Goal: Information Seeking & Learning: Learn about a topic

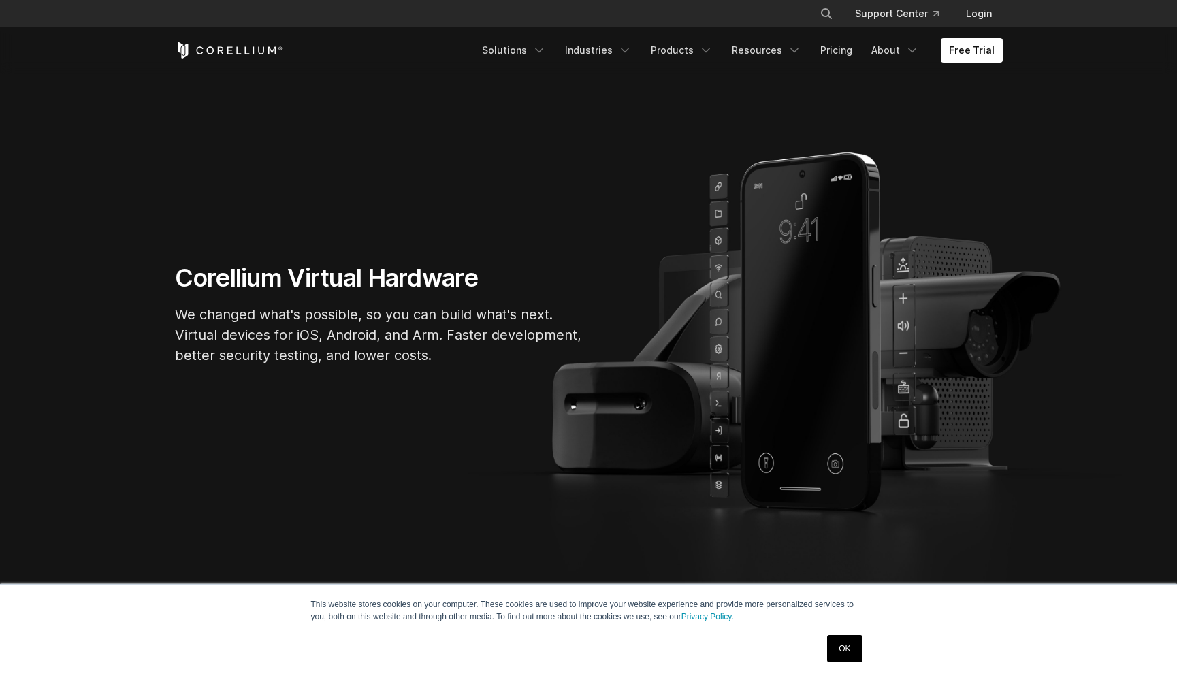
scroll to position [88, 0]
click at [841, 641] on link "OK" at bounding box center [844, 648] width 35 height 27
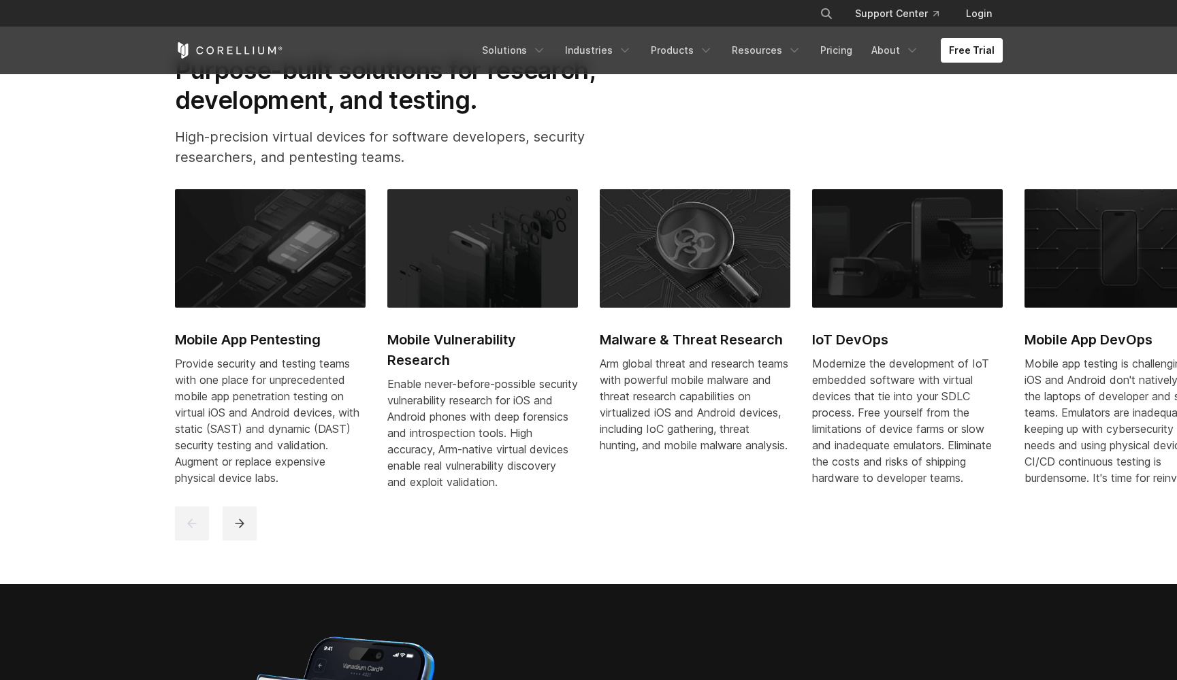
scroll to position [692, 0]
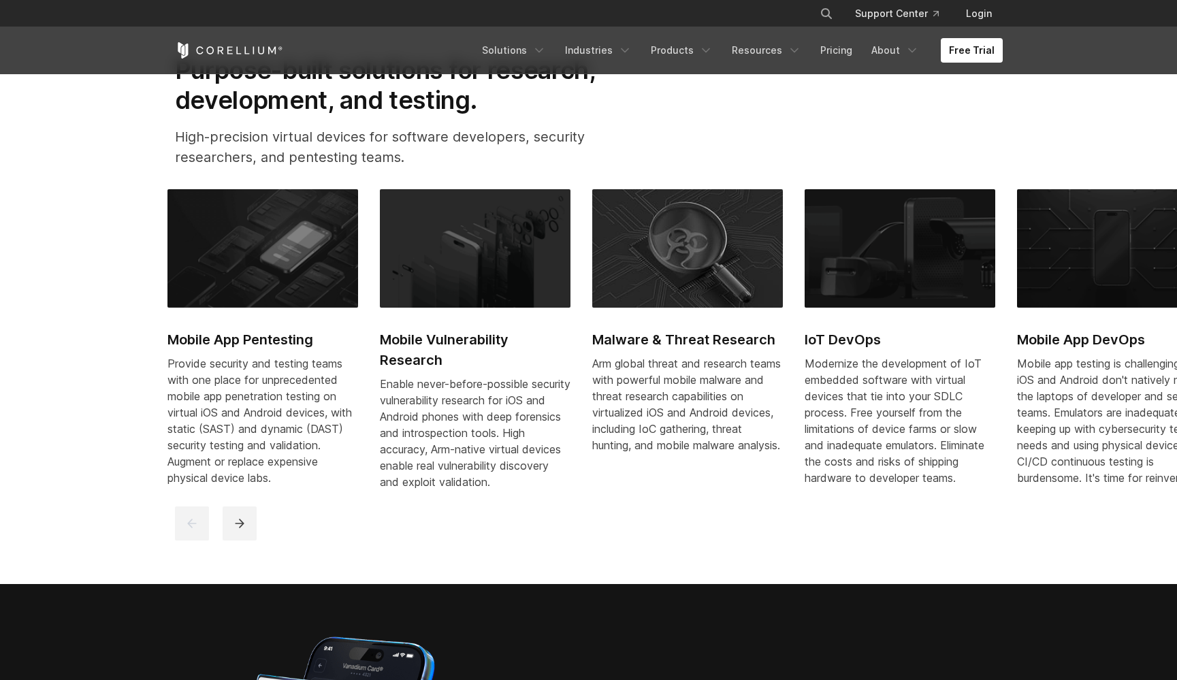
drag, startPoint x: 730, startPoint y: 327, endPoint x: 486, endPoint y: 333, distance: 243.7
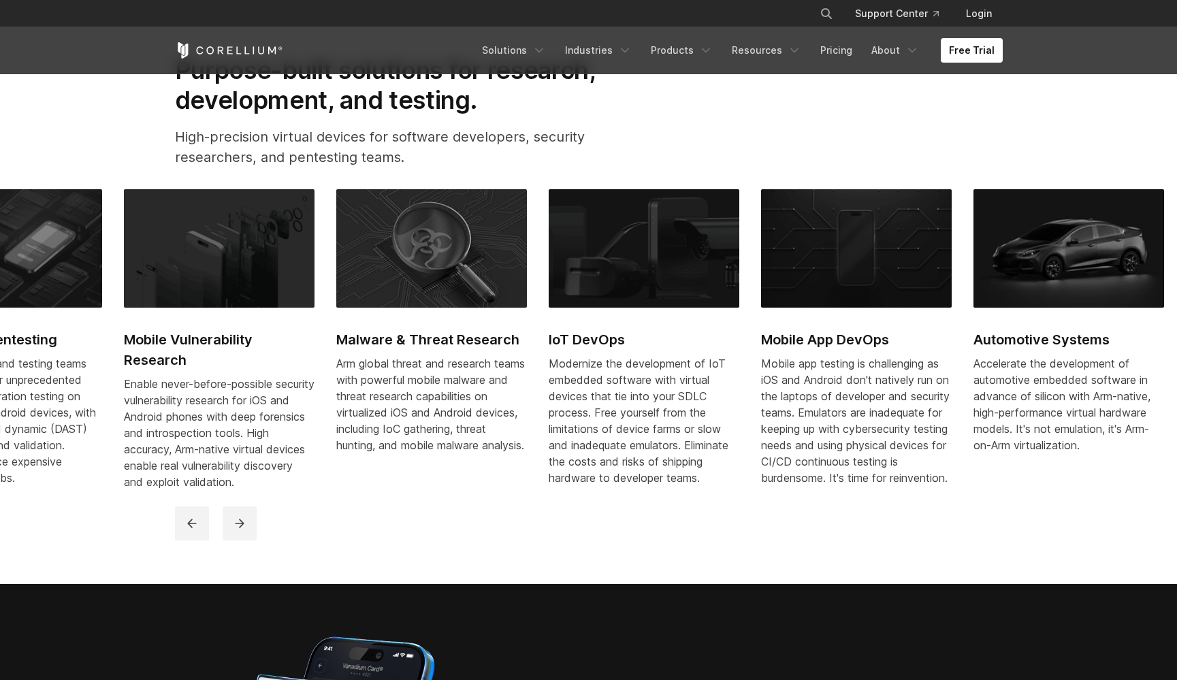
drag, startPoint x: 539, startPoint y: 368, endPoint x: 175, endPoint y: 341, distance: 365.2
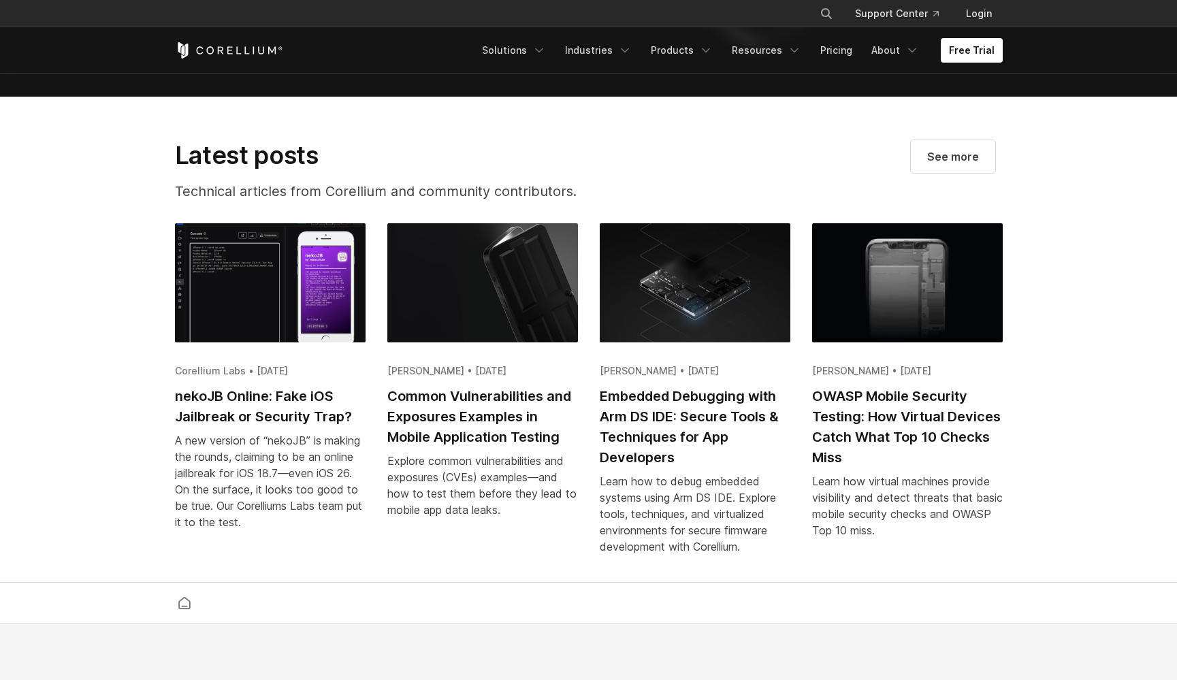
scroll to position [2638, 0]
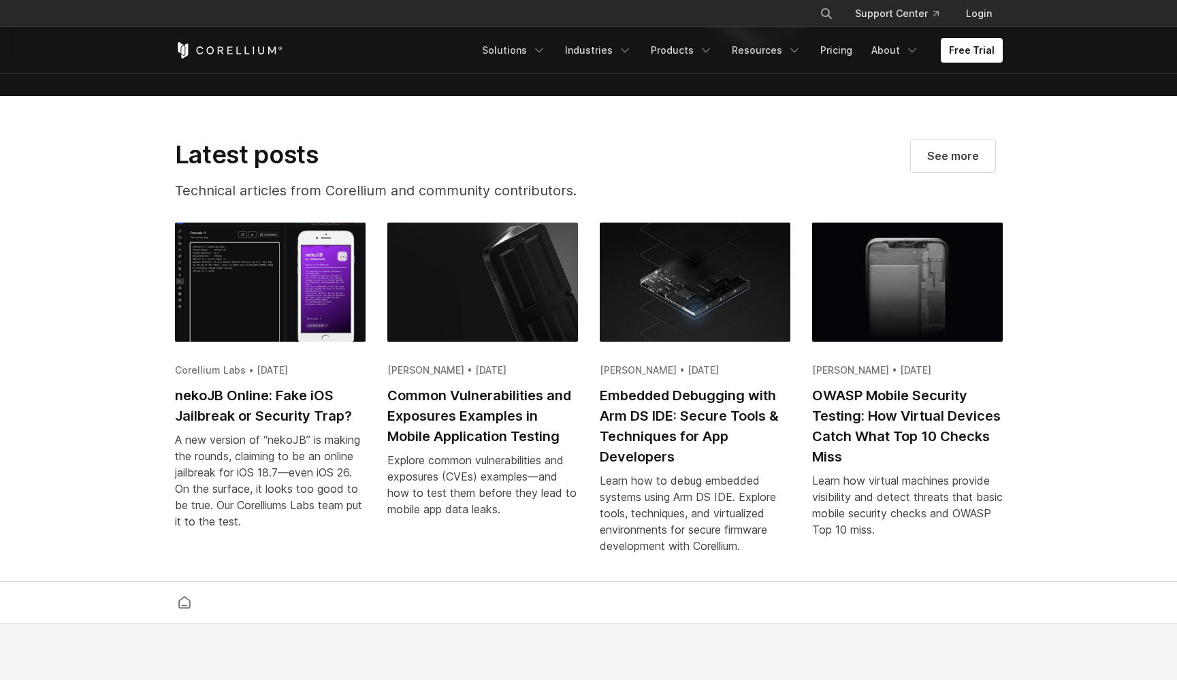
click at [266, 336] on img at bounding box center [270, 282] width 191 height 118
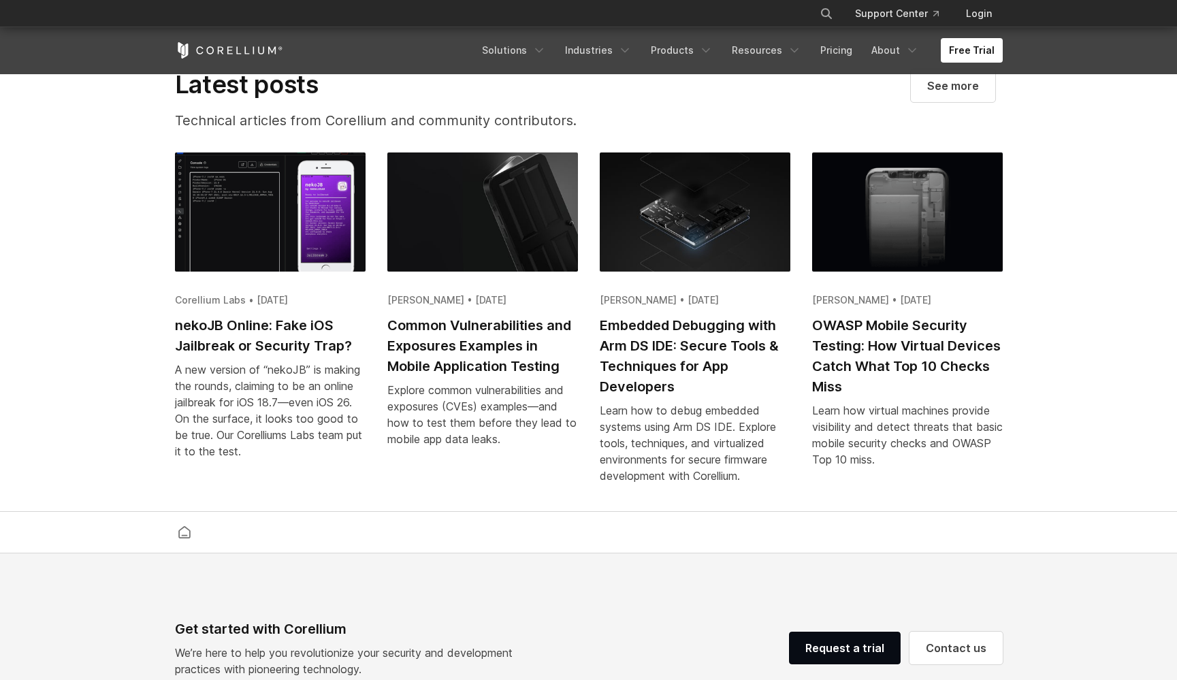
scroll to position [2704, 0]
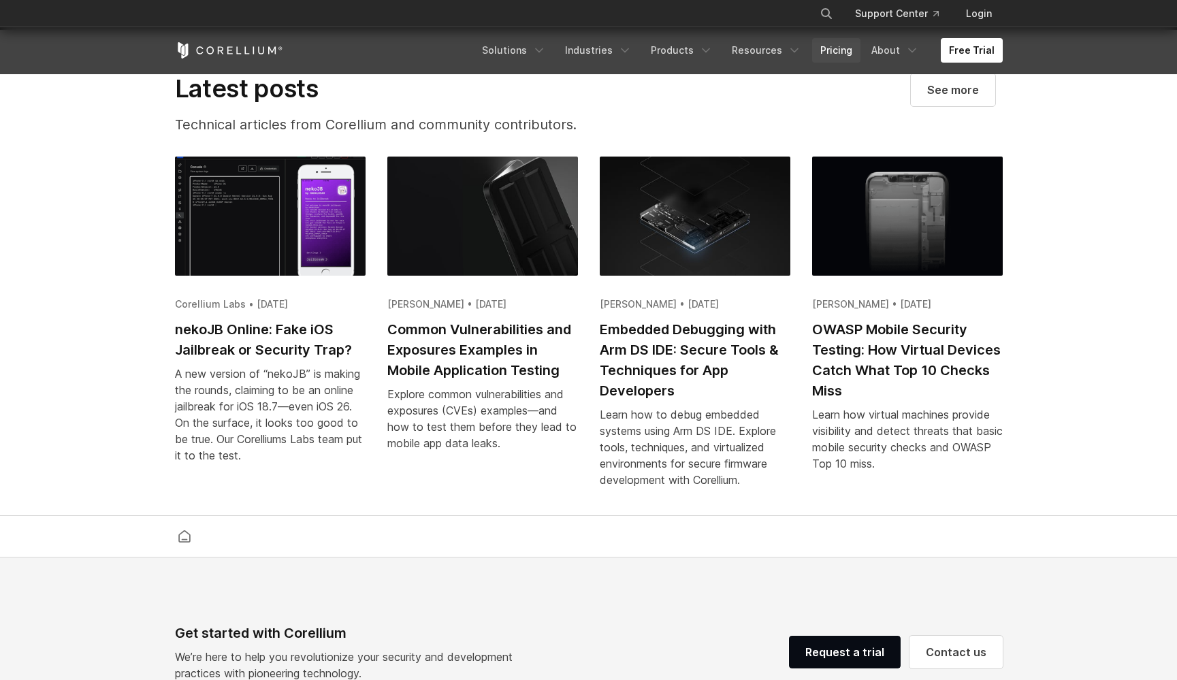
click at [829, 50] on link "Pricing" at bounding box center [836, 50] width 48 height 25
click at [894, 445] on div "Learn how virtual machines provide visibility and detect threats that basic mob…" at bounding box center [907, 438] width 191 height 65
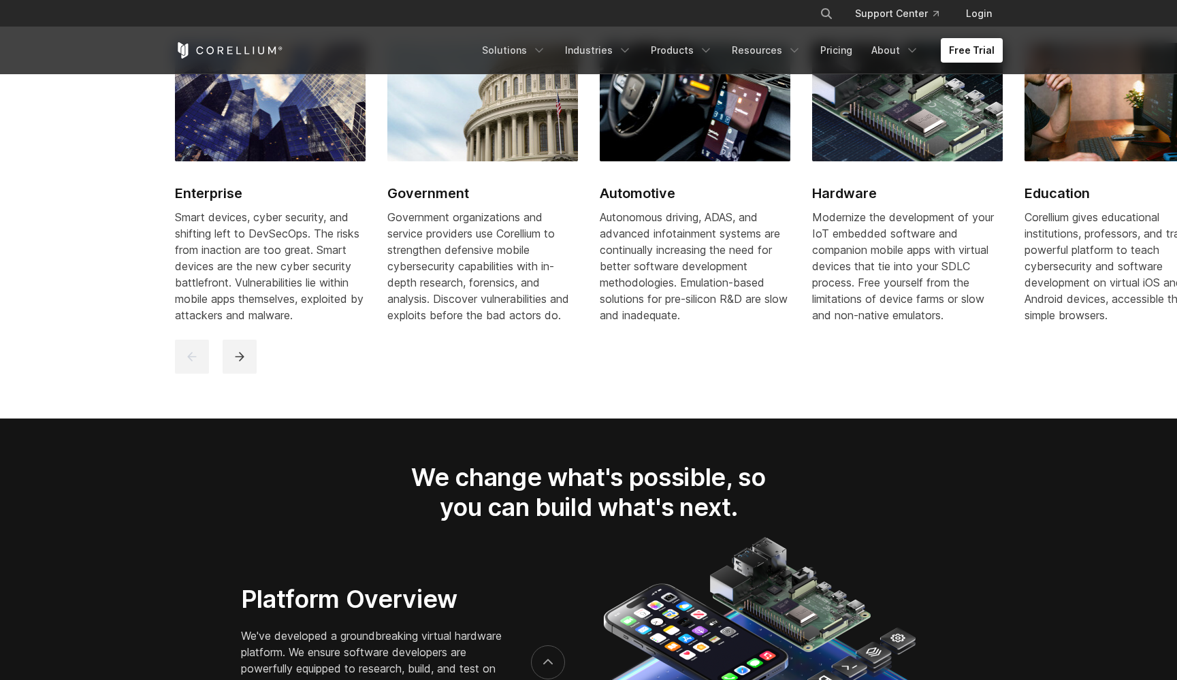
scroll to position [1162, 0]
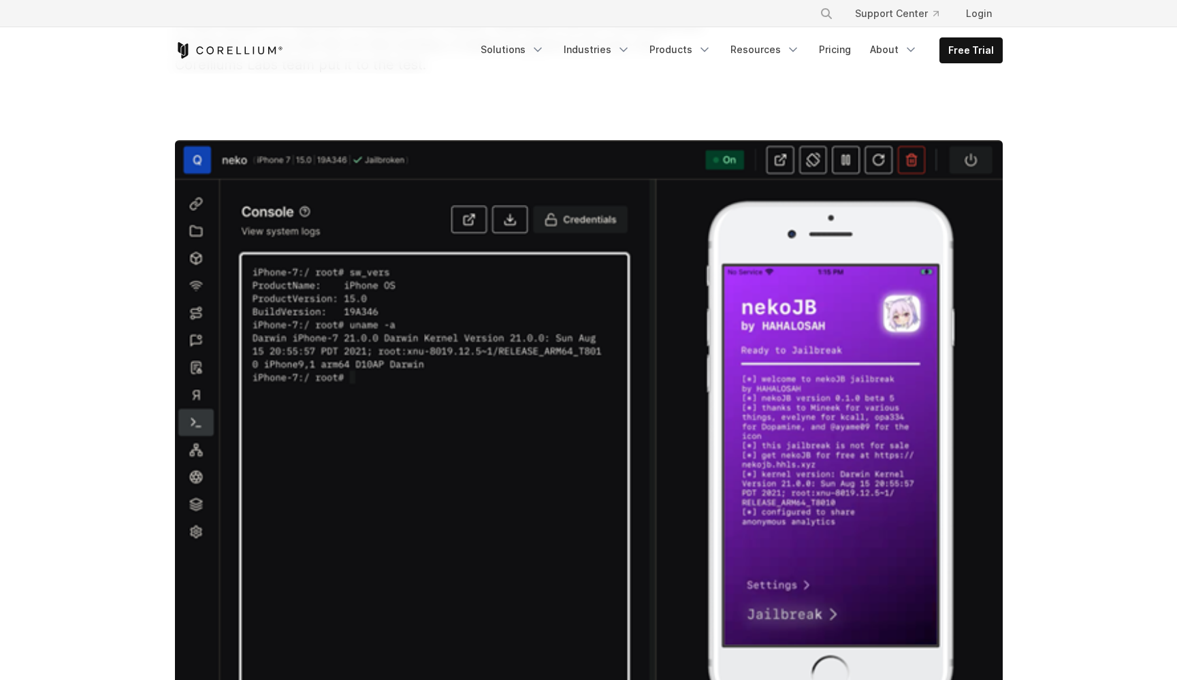
scroll to position [317, 0]
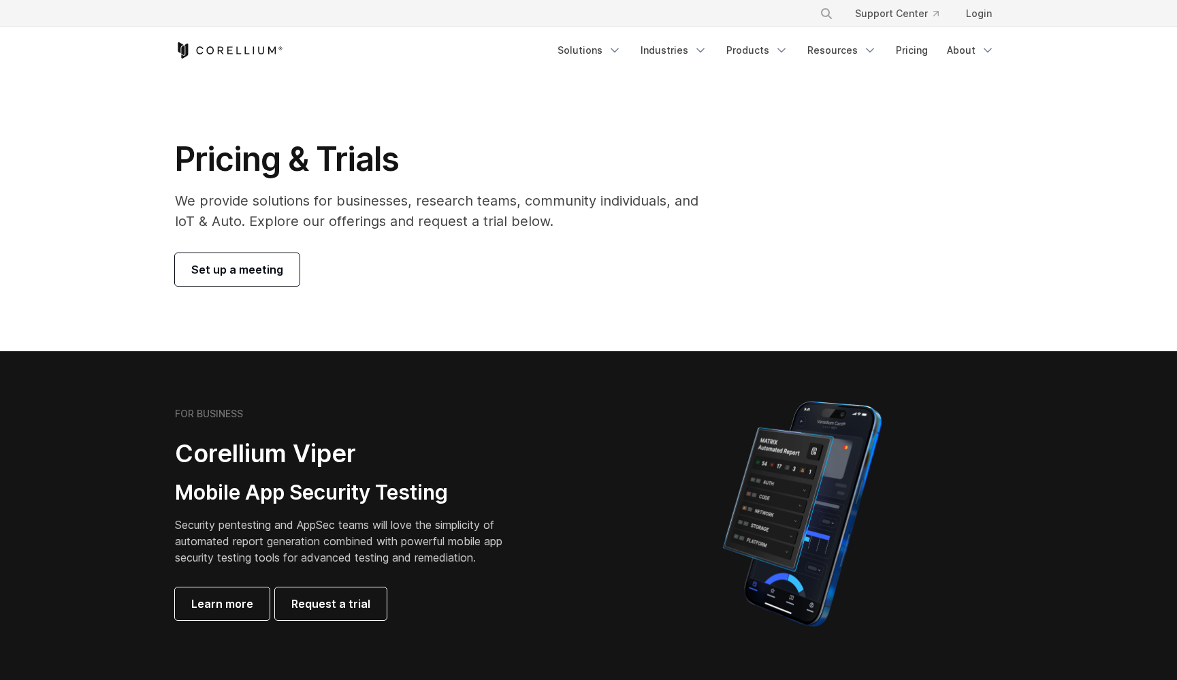
click at [272, 264] on span "Set up a meeting" at bounding box center [237, 269] width 92 height 16
click at [618, 49] on polyline "Navigation Menu" at bounding box center [614, 50] width 7 height 3
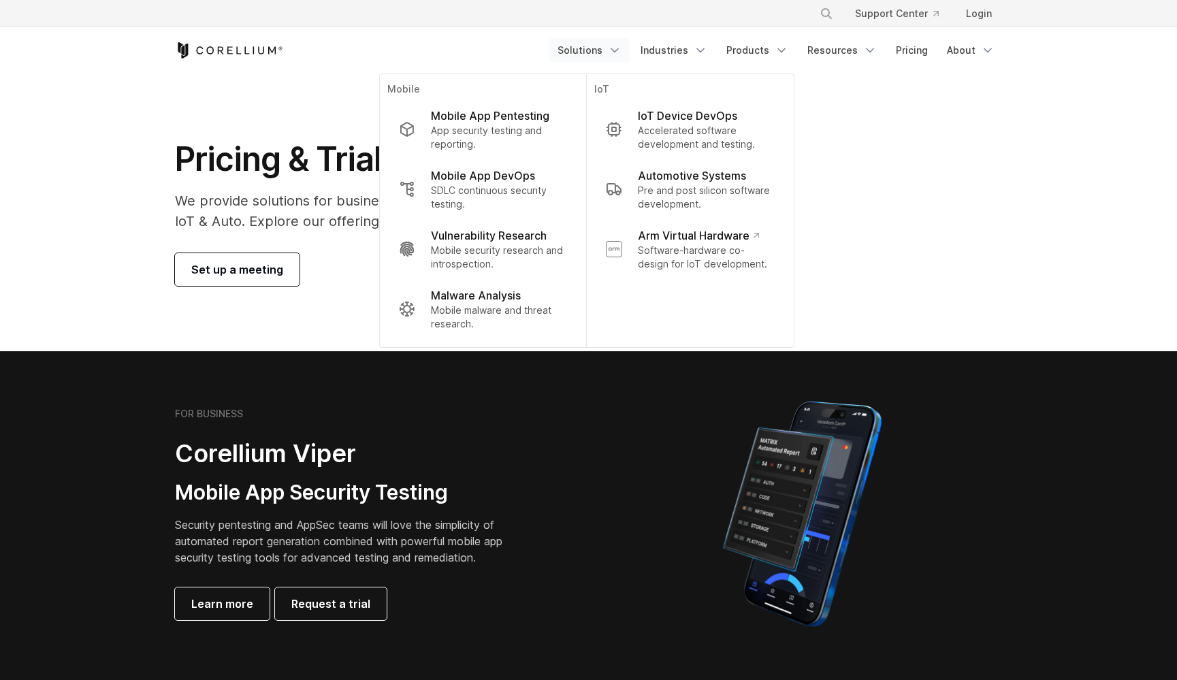
click at [970, 236] on div "Pricing & Trials We provide solutions for businesses, research teams, community…" at bounding box center [588, 212] width 855 height 147
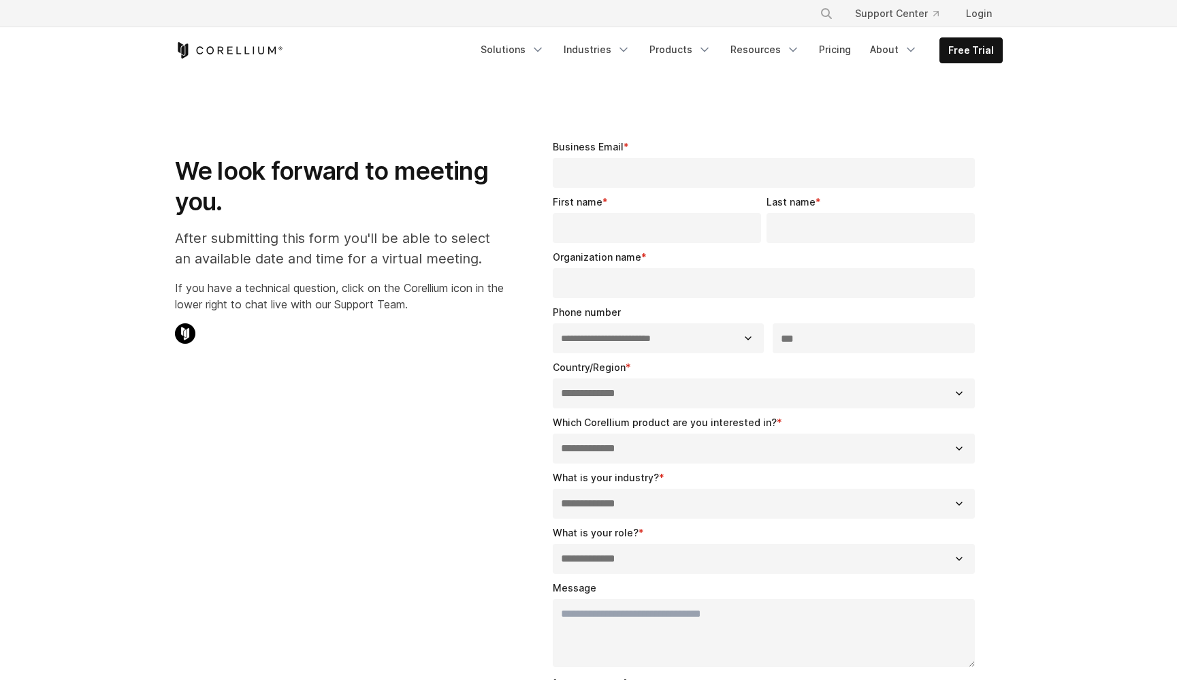
select select "**"
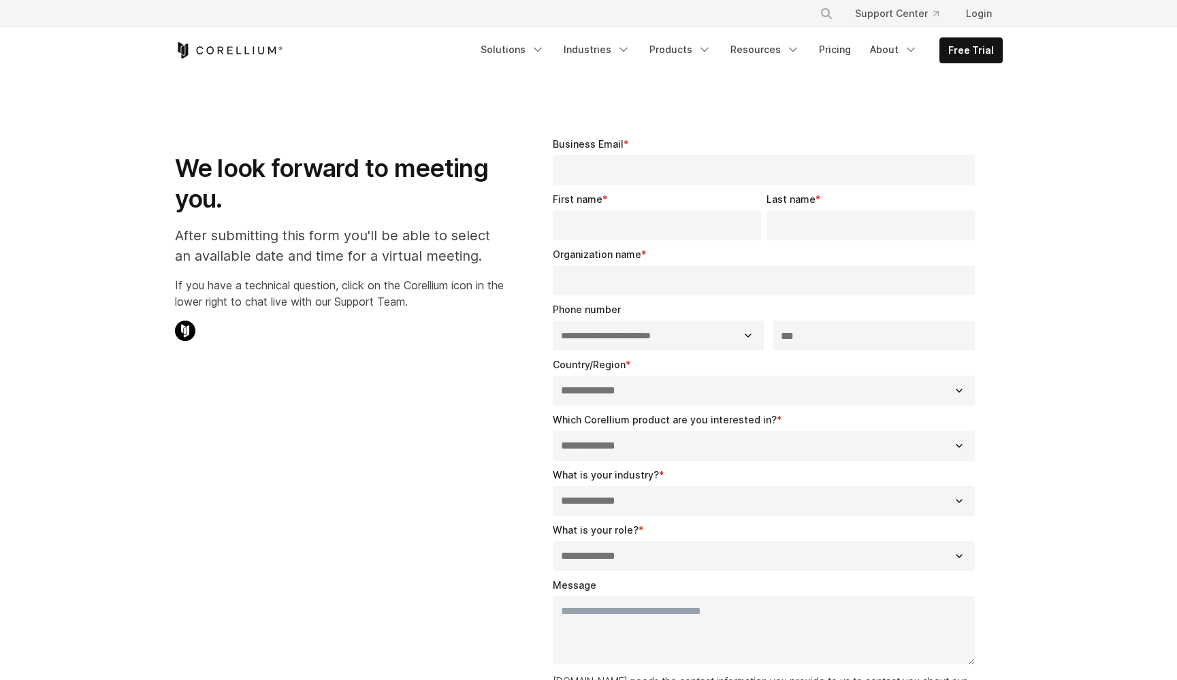
scroll to position [2, 0]
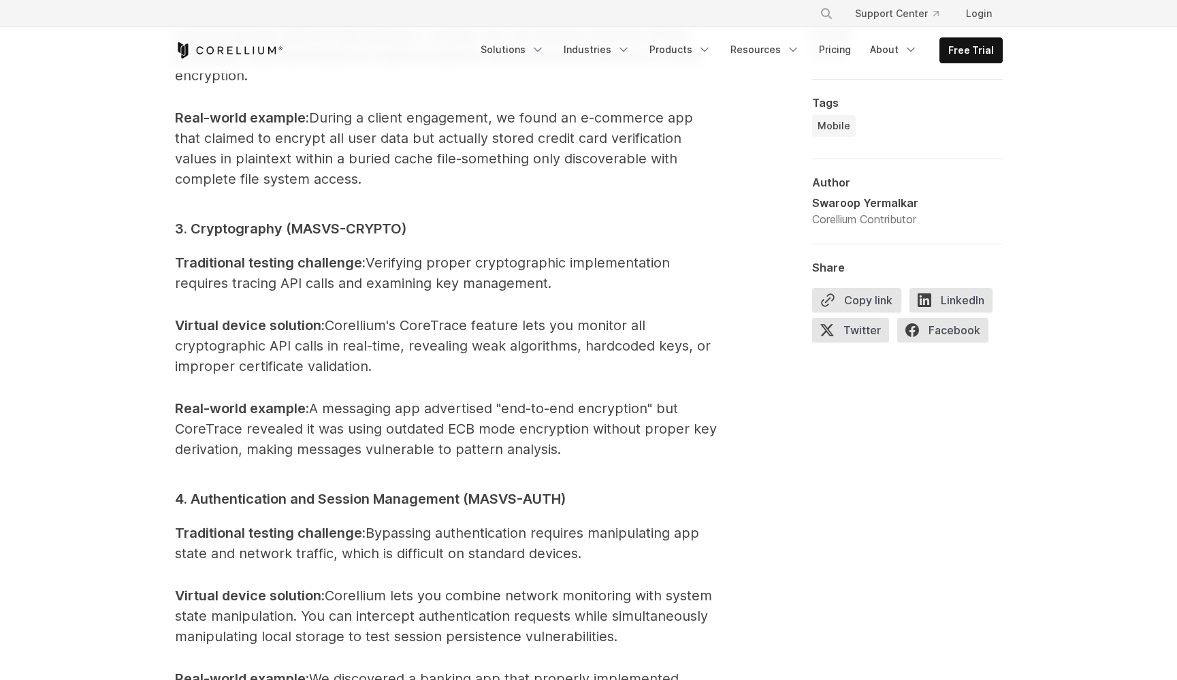
scroll to position [2346, 0]
